Goal: Task Accomplishment & Management: Use online tool/utility

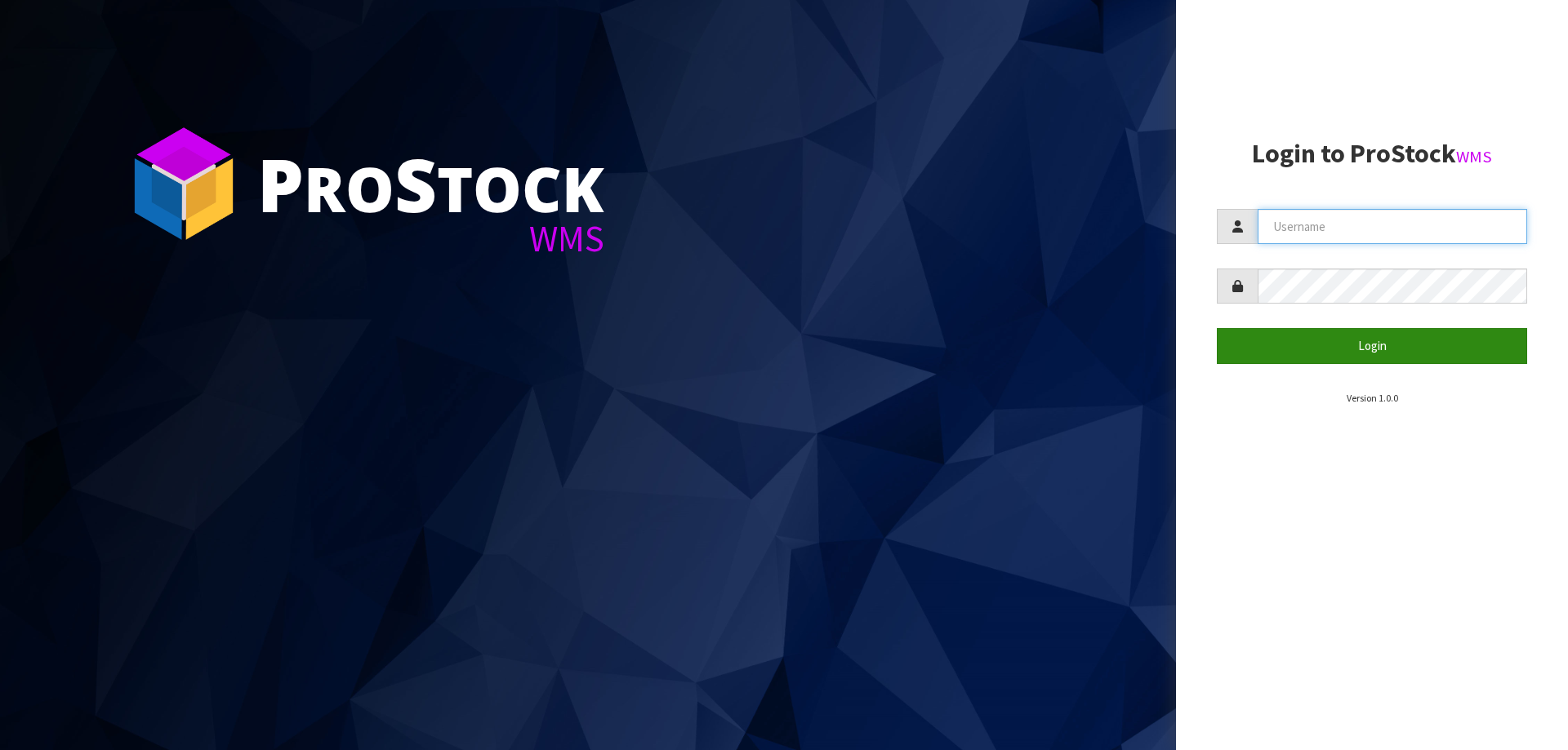
type input "[PERSON_NAME][EMAIL_ADDRESS][DOMAIN_NAME]"
click at [1424, 332] on button "Login" at bounding box center [1372, 346] width 311 height 35
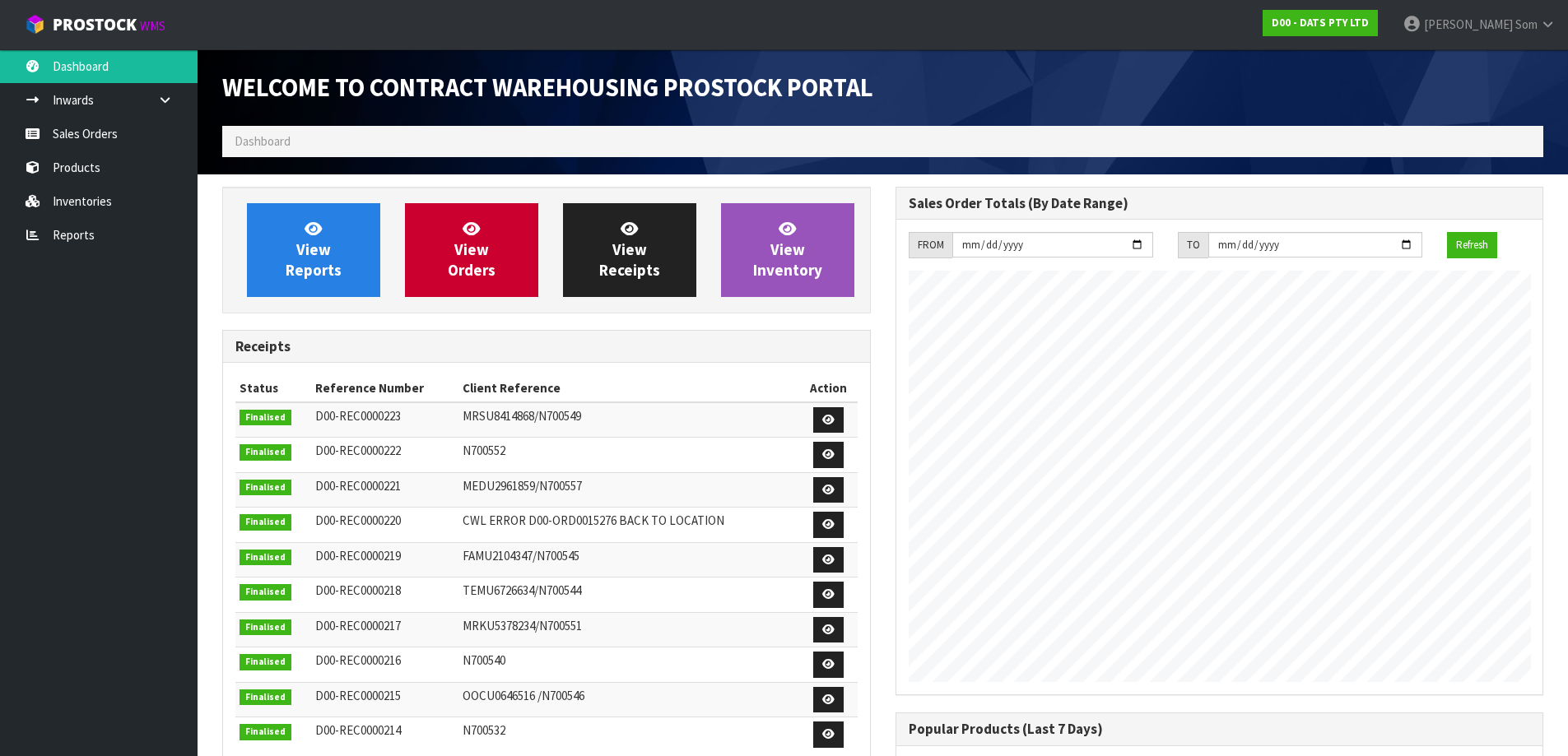
scroll to position [912, 673]
click at [288, 261] on span "View Reports" at bounding box center [314, 249] width 56 height 62
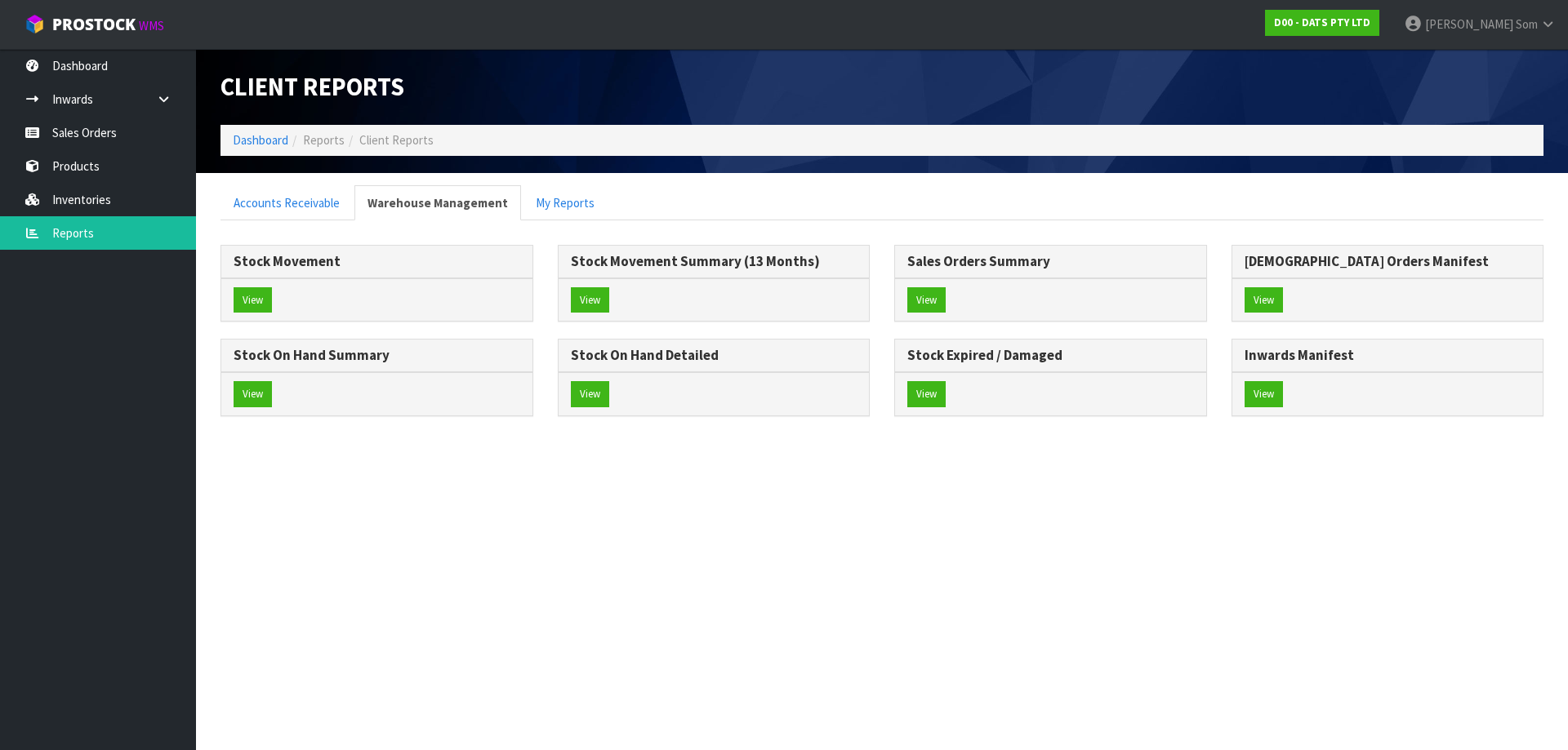
click at [274, 387] on div "View" at bounding box center [377, 394] width 311 height 44
click at [264, 387] on button "View" at bounding box center [253, 393] width 39 height 26
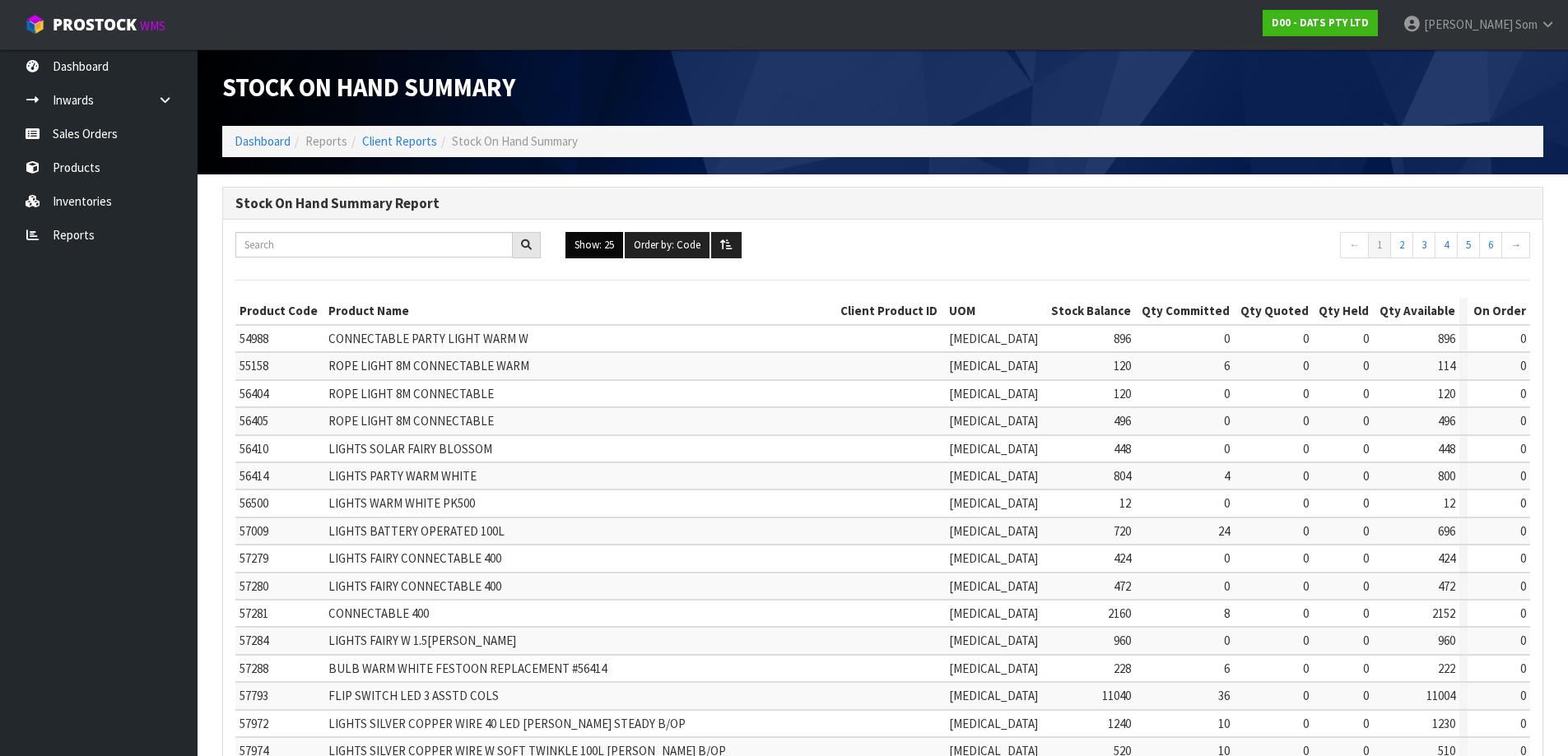
click at [600, 248] on button "Show: 25" at bounding box center [594, 244] width 58 height 26
click at [594, 389] on link "ALL" at bounding box center [631, 388] width 130 height 22
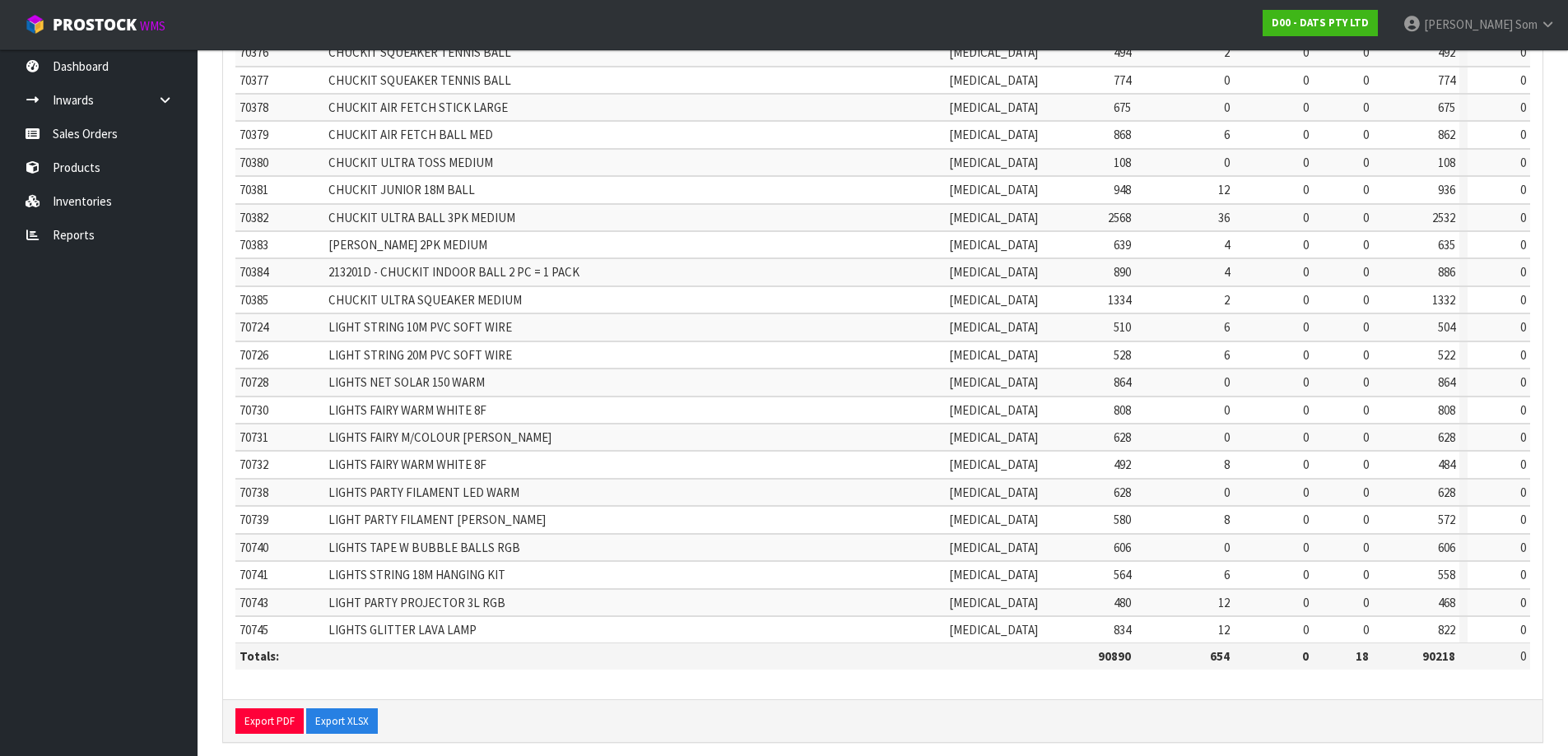
scroll to position [3189, 0]
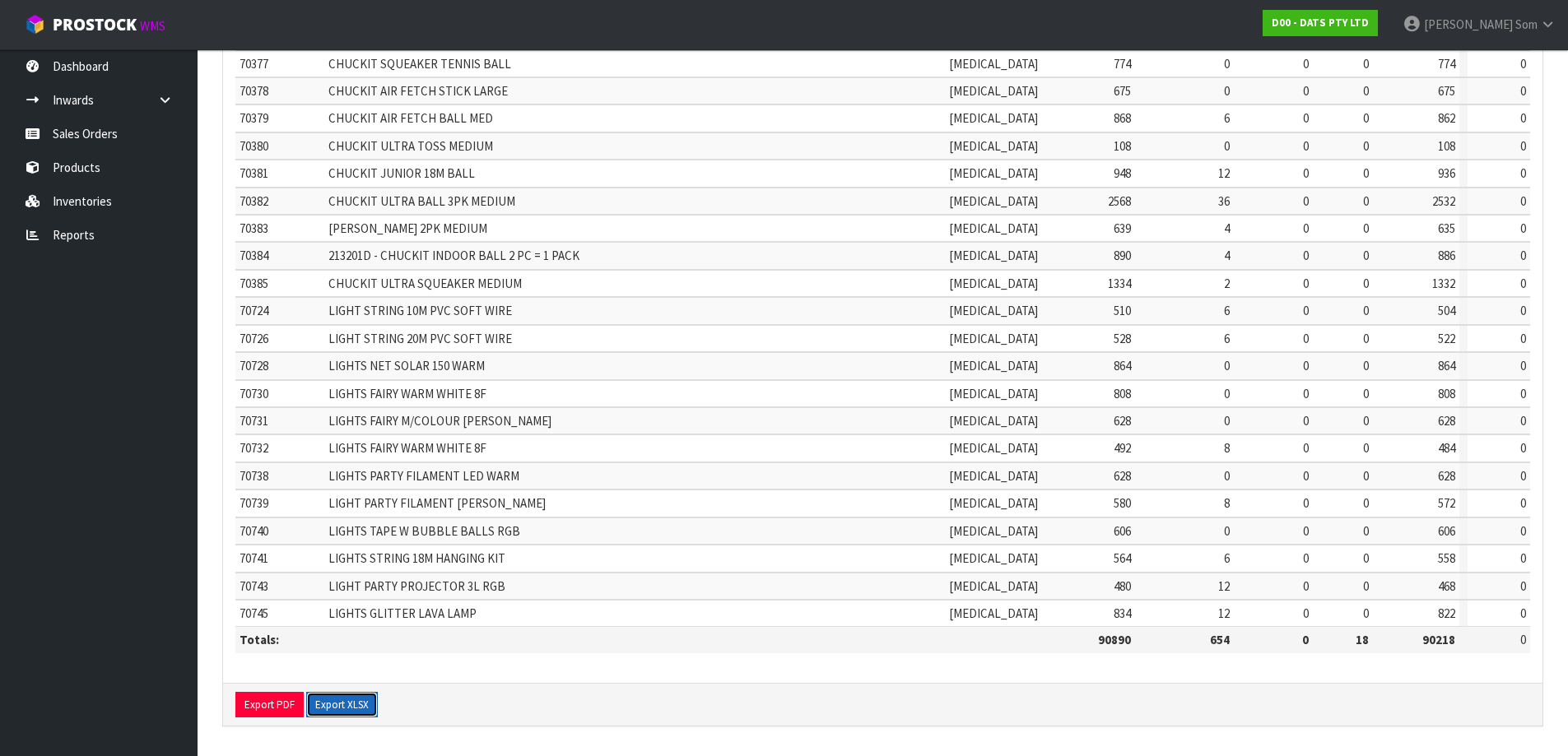
click at [347, 700] on button "Export XLSX" at bounding box center [342, 704] width 72 height 26
